Goal: Navigation & Orientation: Find specific page/section

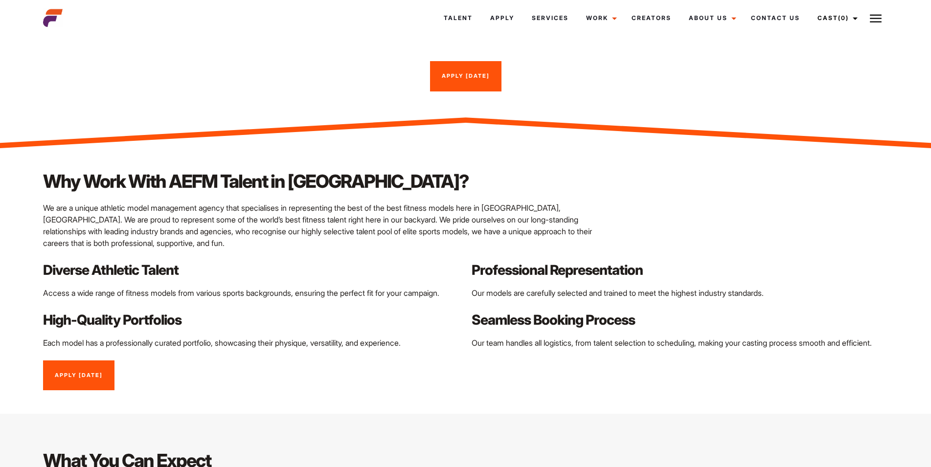
scroll to position [799, 0]
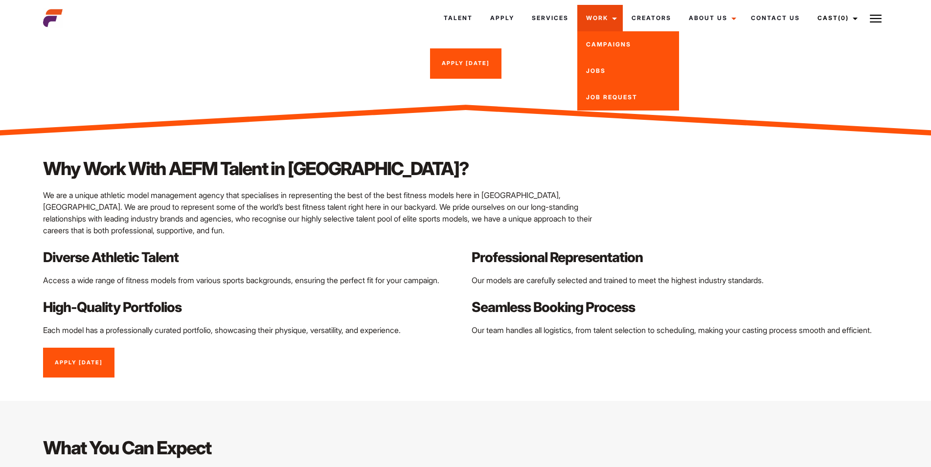
click at [606, 20] on link "Work" at bounding box center [600, 18] width 46 height 26
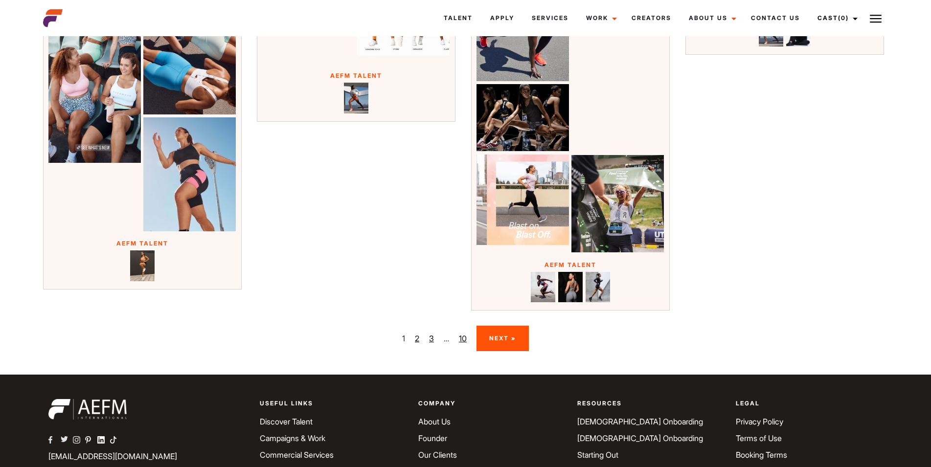
scroll to position [1747, 0]
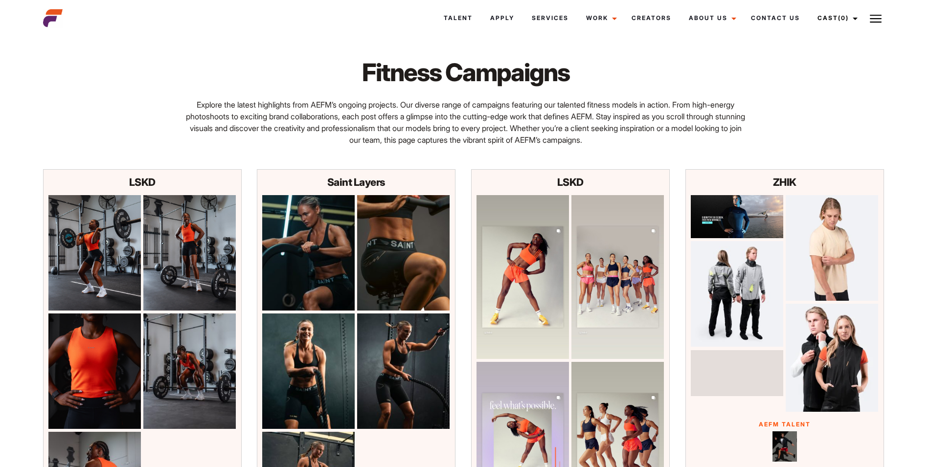
click at [887, 64] on div "Fitness Campaigns Explore the latest highlights from AEFM’s ongoing projects. O…" at bounding box center [465, 101] width 857 height 135
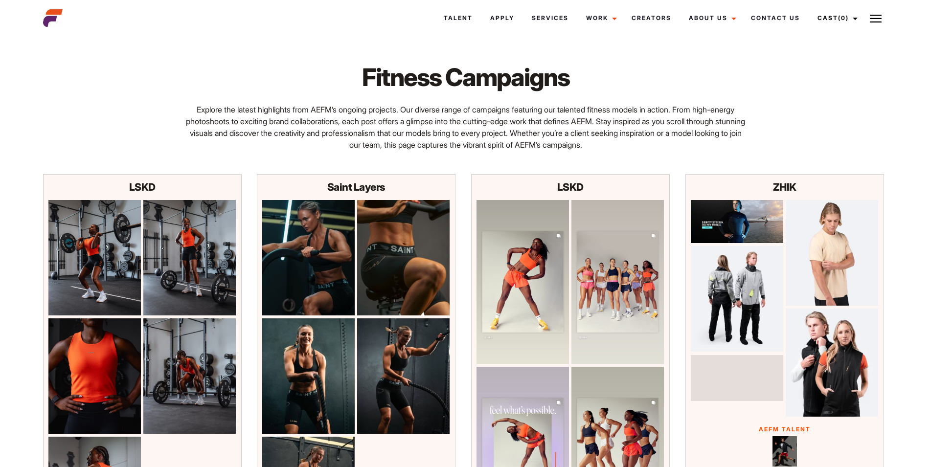
click at [404, 367] on img at bounding box center [403, 376] width 92 height 115
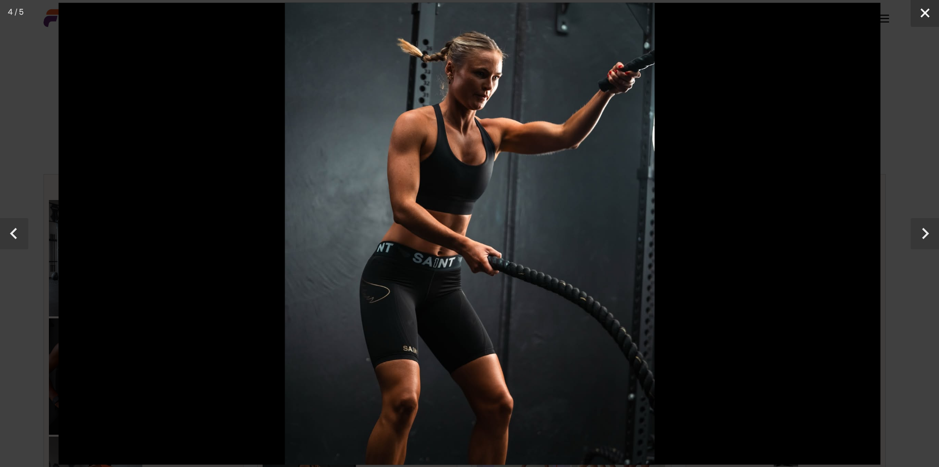
click at [928, 20] on button "Close" at bounding box center [925, 13] width 28 height 27
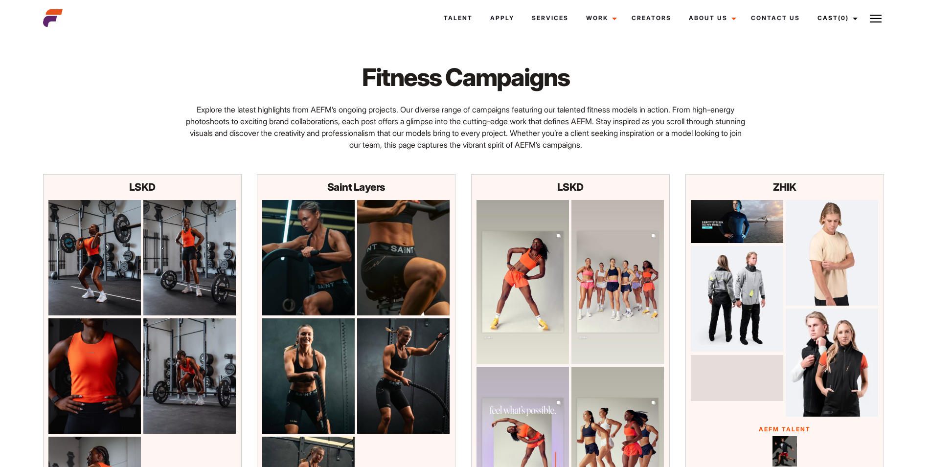
click at [842, 355] on img at bounding box center [832, 363] width 92 height 109
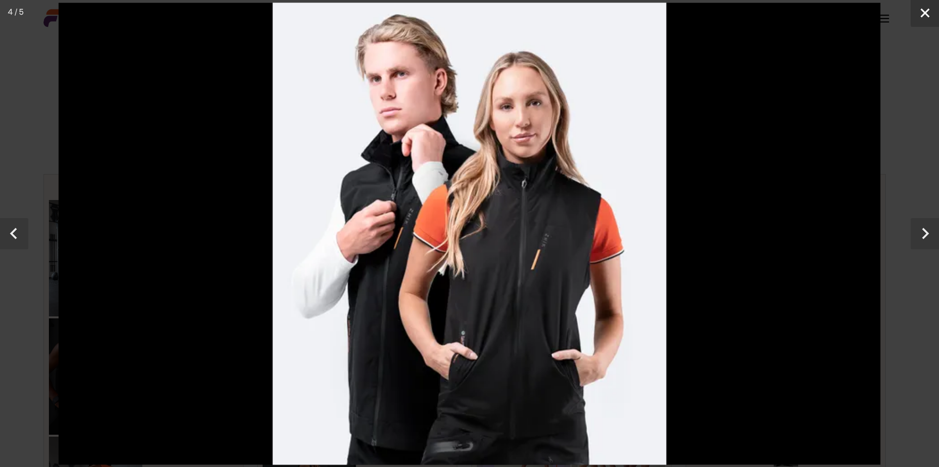
click at [931, 8] on button "Close" at bounding box center [925, 13] width 28 height 27
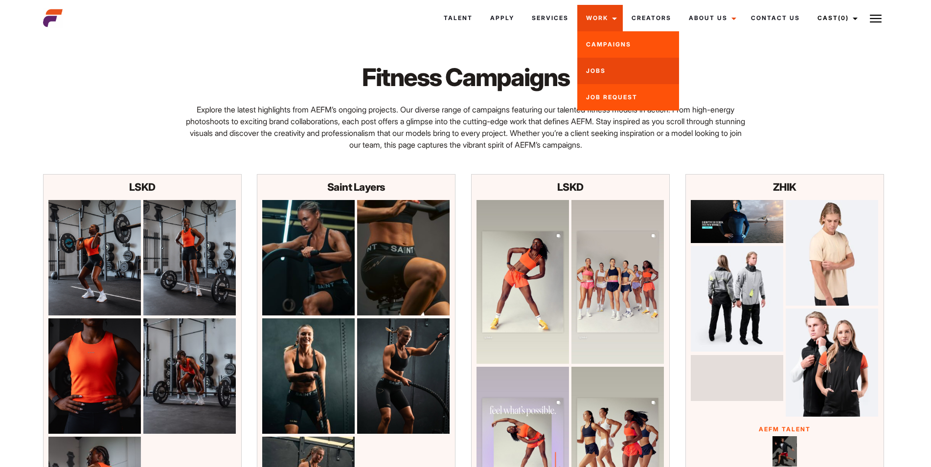
click at [611, 72] on link "Jobs" at bounding box center [628, 71] width 102 height 26
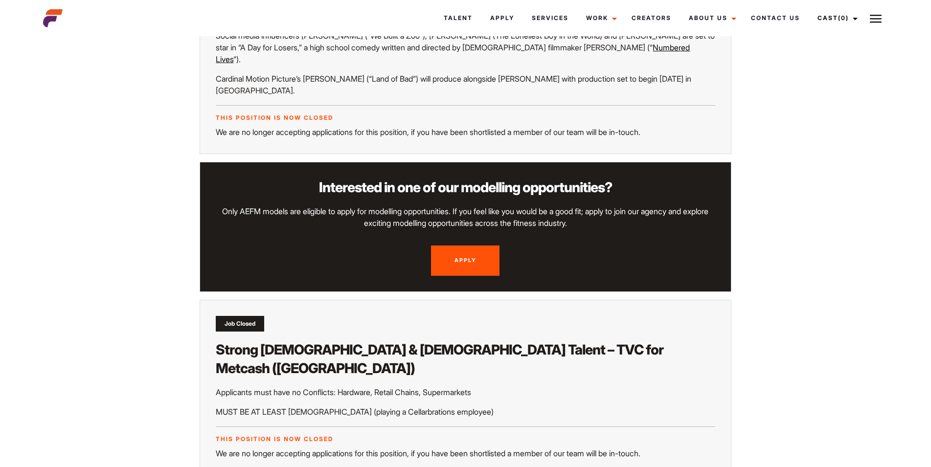
scroll to position [1098, 0]
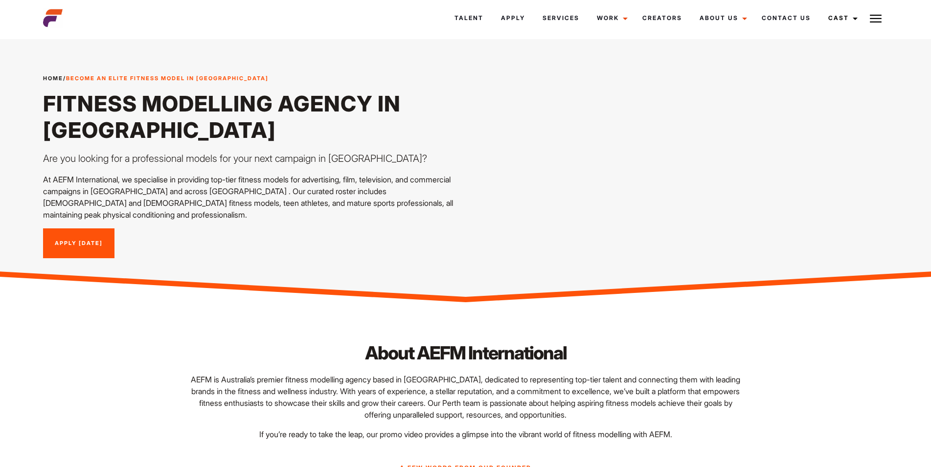
scroll to position [799, 0]
